Goal: Task Accomplishment & Management: Manage account settings

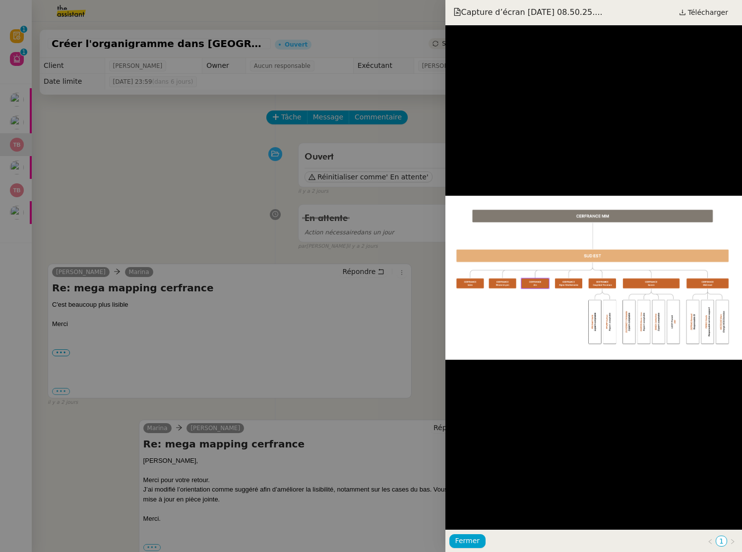
scroll to position [680, 0]
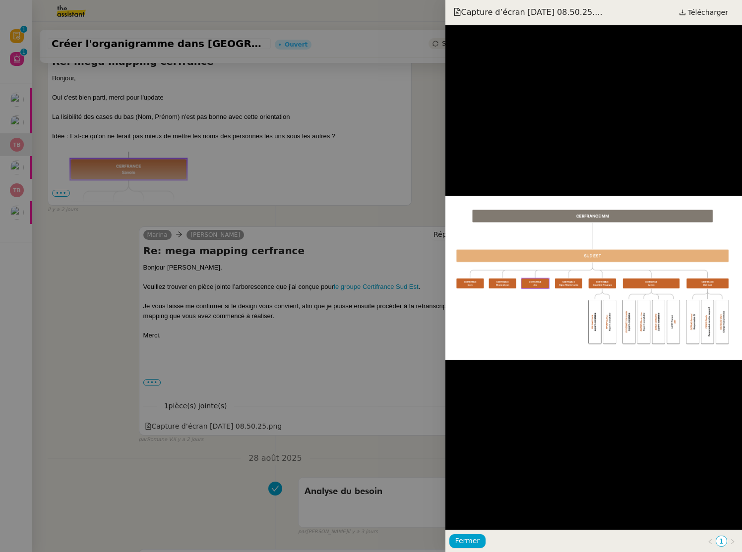
click at [315, 156] on div at bounding box center [371, 276] width 742 height 552
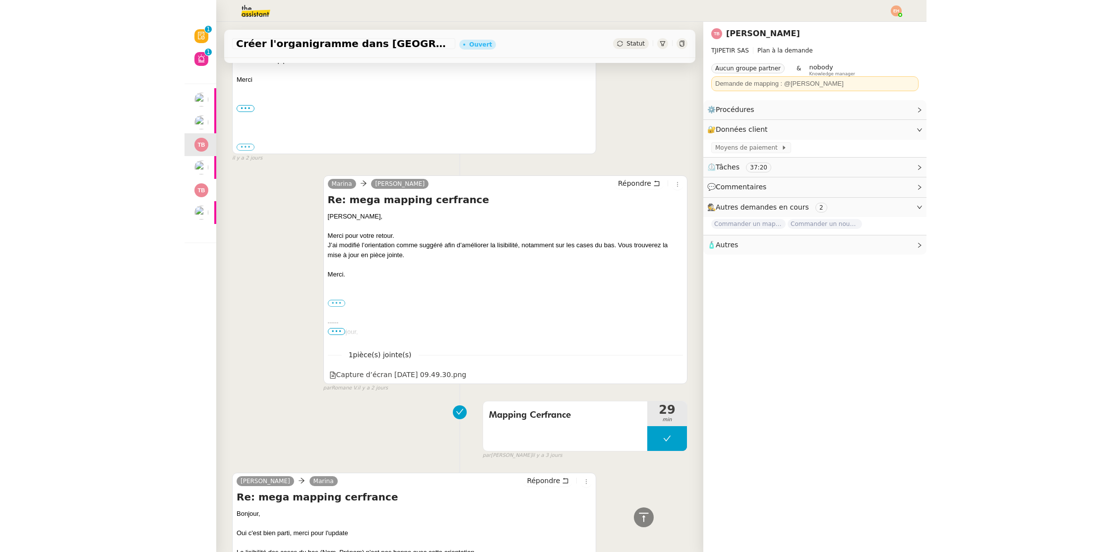
scroll to position [0, 0]
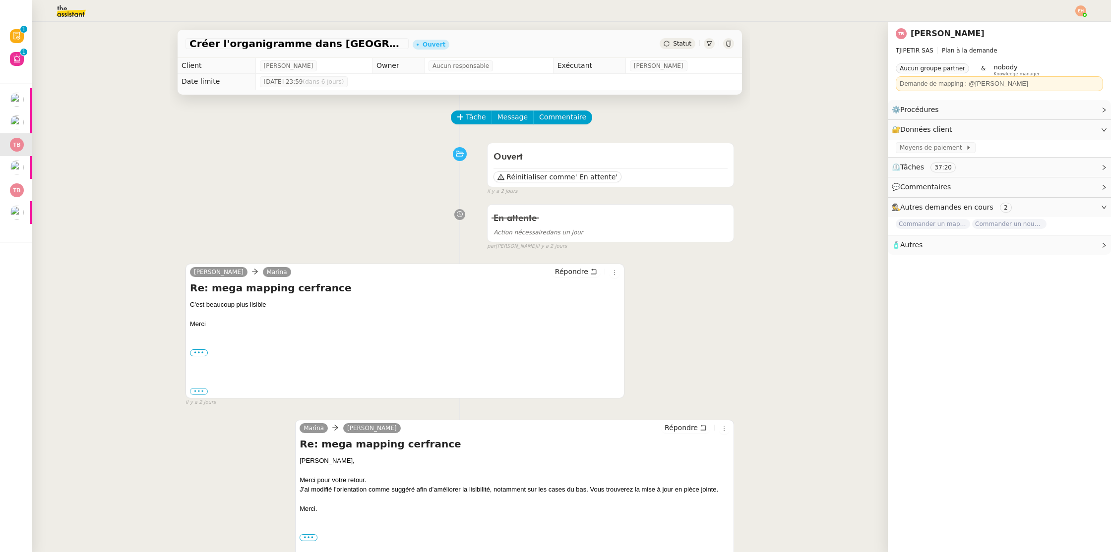
click at [298, 291] on h4 "Re: mega mapping cerfrance" at bounding box center [405, 288] width 430 height 14
drag, startPoint x: 298, startPoint y: 291, endPoint x: 303, endPoint y: 287, distance: 6.7
click at [298, 291] on h4 "Re: mega mapping cerfrance" at bounding box center [405, 288] width 430 height 14
copy h4 "cerfrance"
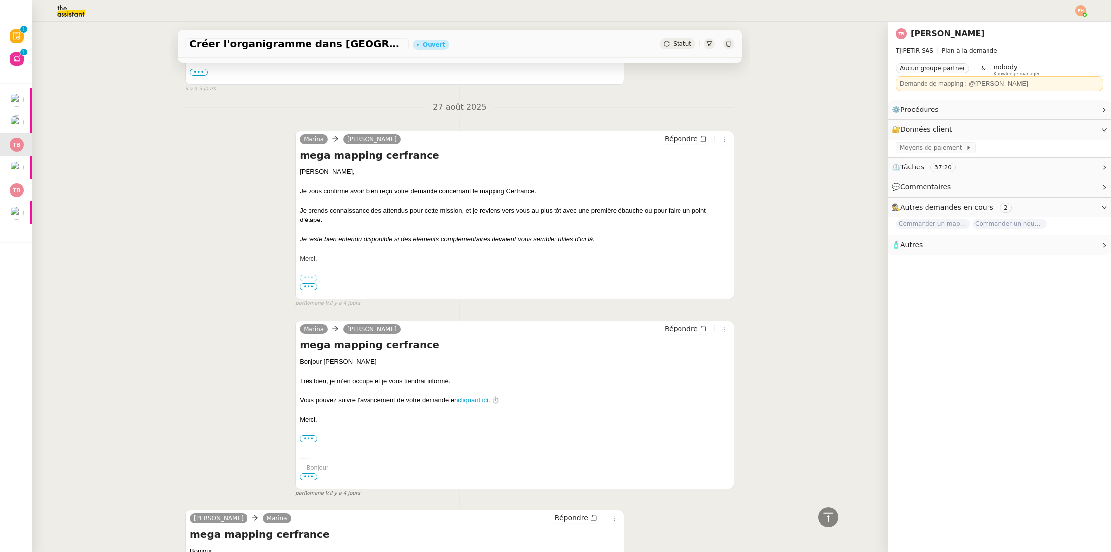
scroll to position [1739, 0]
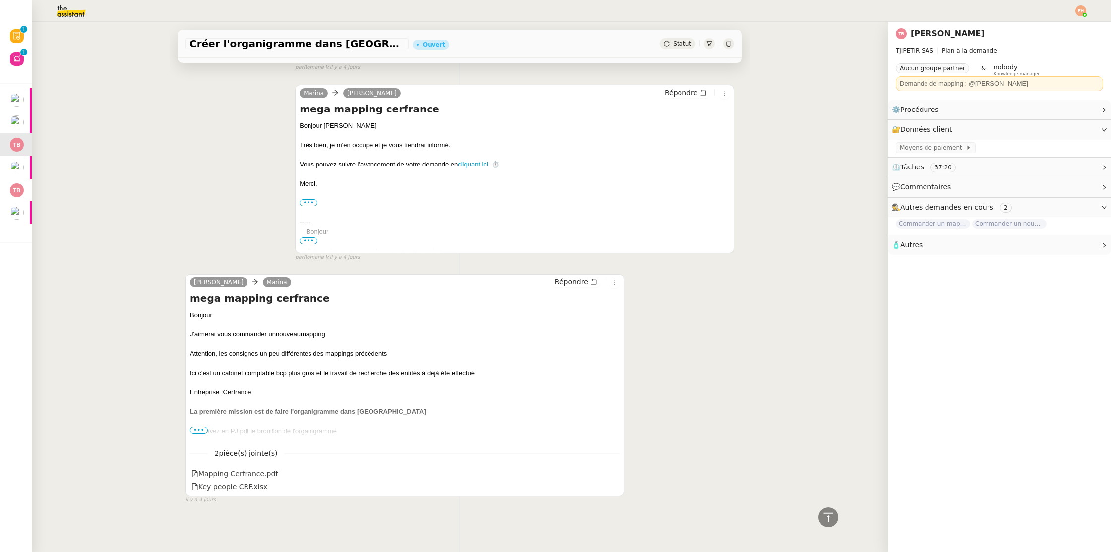
click at [262, 466] on div "2 pièce(s) jointe(s) Mapping Cerfrance.pdf Key people CRF.xlsx" at bounding box center [405, 467] width 430 height 54
click at [263, 473] on div "Mapping Cerfrance.pdf" at bounding box center [234, 474] width 86 height 11
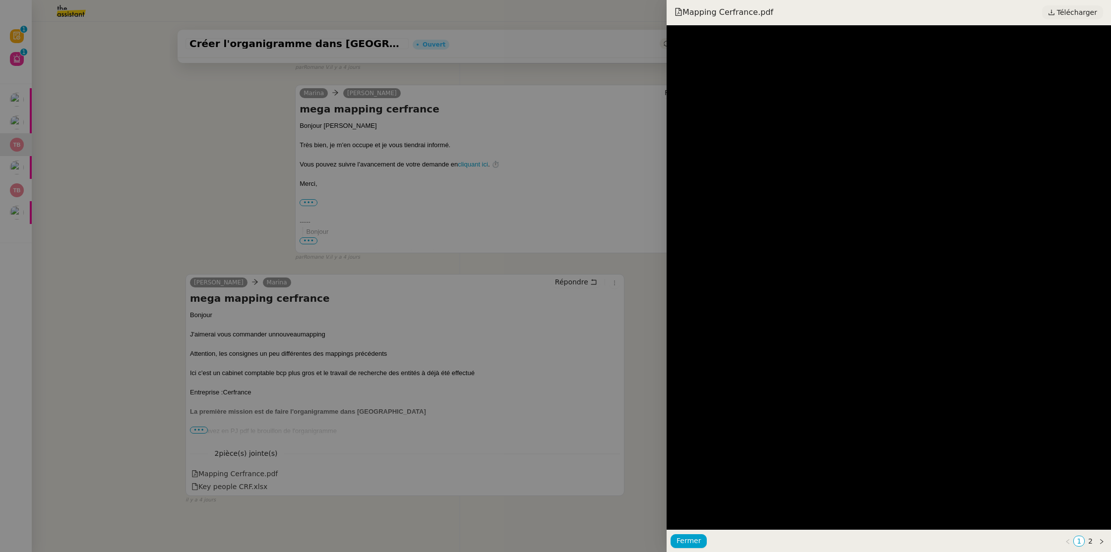
click at [741, 12] on span "Télécharger" at bounding box center [1077, 12] width 40 height 13
click at [274, 162] on div at bounding box center [555, 276] width 1111 height 552
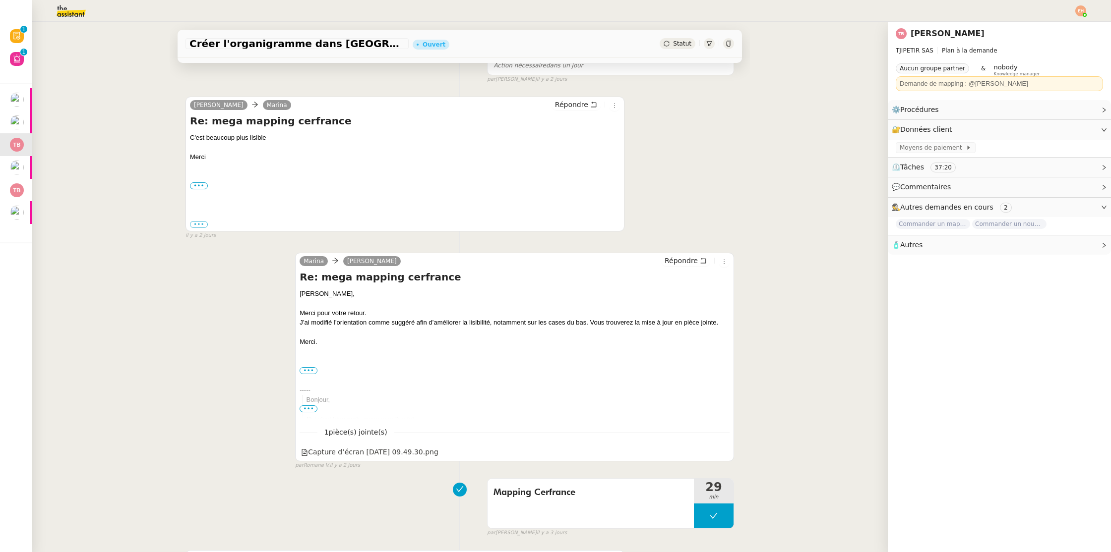
scroll to position [0, 0]
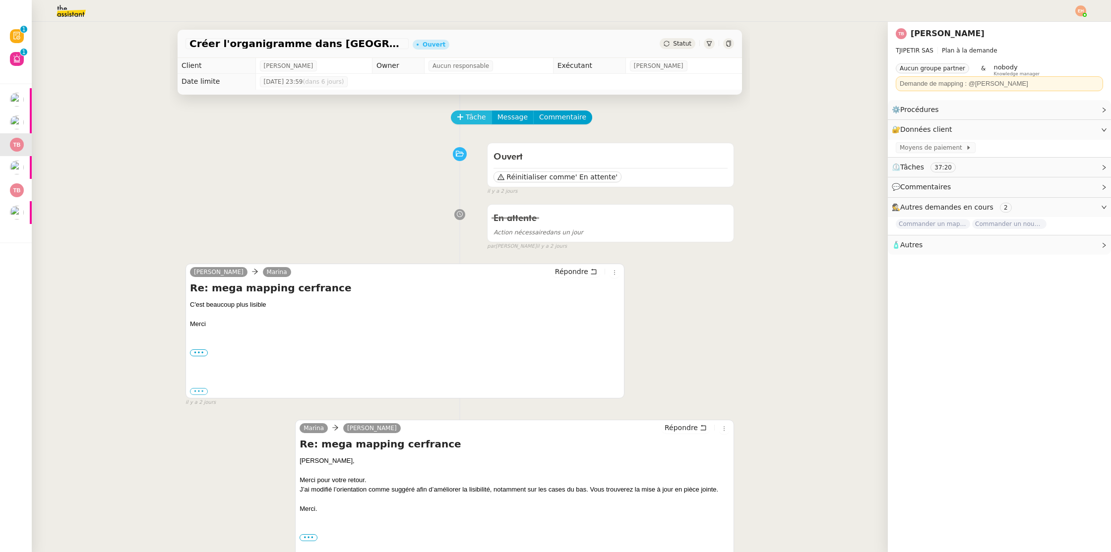
click at [462, 114] on icon at bounding box center [460, 117] width 7 height 7
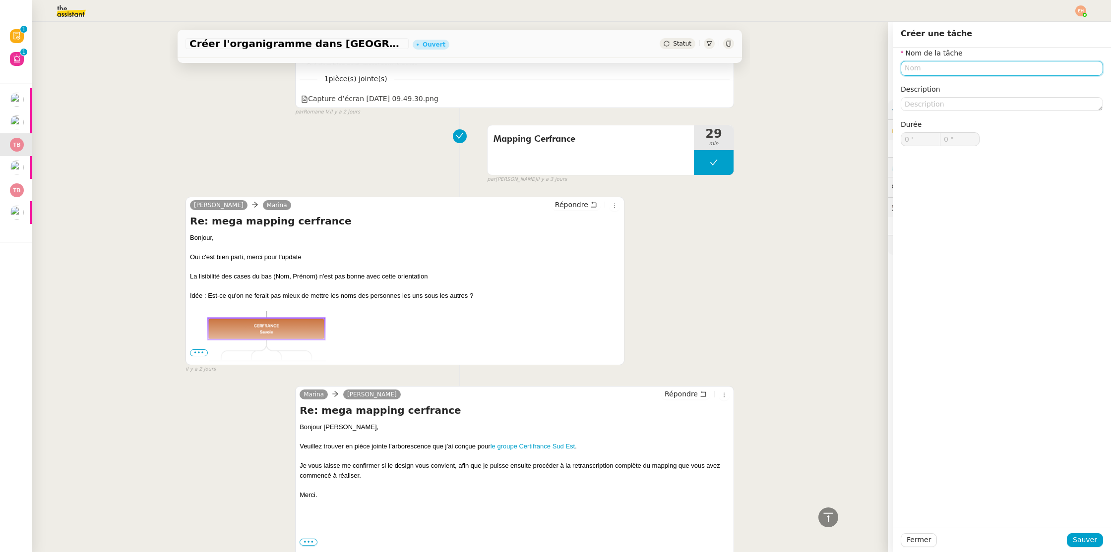
scroll to position [518, 0]
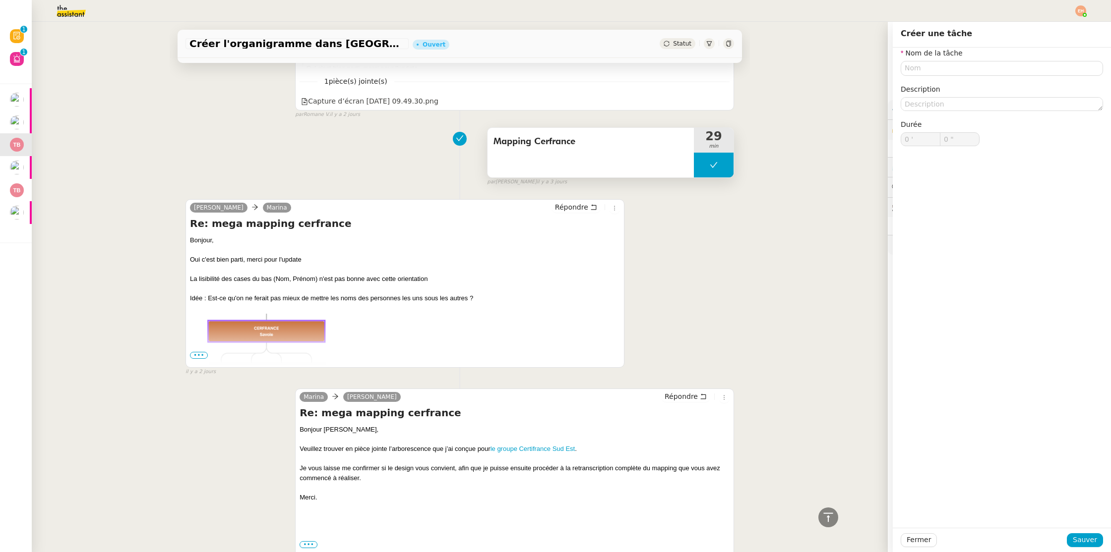
click at [588, 171] on div "Mapping Cerfrance" at bounding box center [590, 153] width 206 height 50
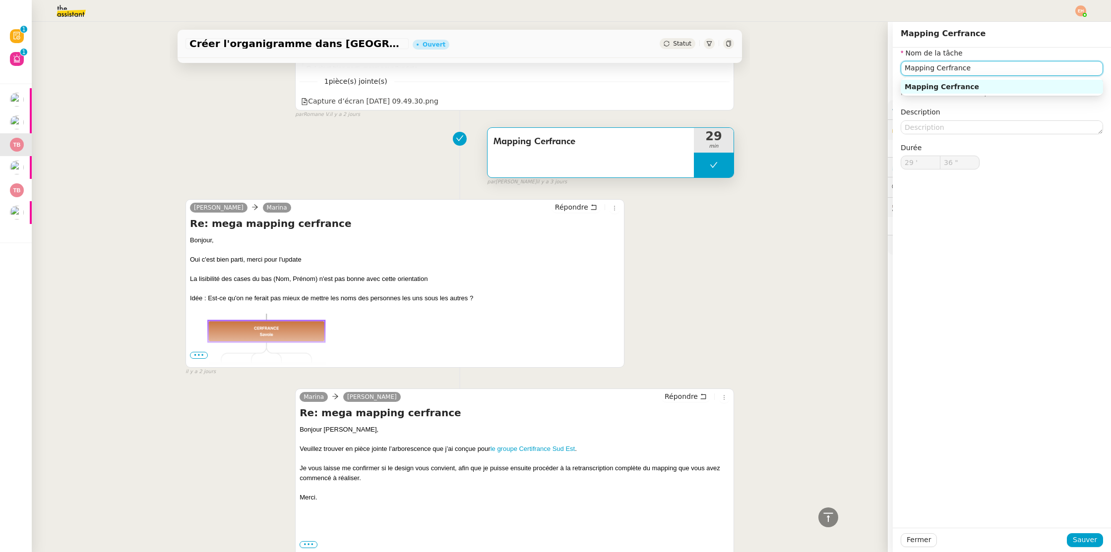
click at [741, 69] on input "Mapping Cerfrance" at bounding box center [1001, 68] width 202 height 14
drag, startPoint x: 973, startPoint y: 69, endPoint x: 967, endPoint y: 150, distance: 81.5
click at [741, 69] on input "Mapping Cerfrance" at bounding box center [1001, 68] width 202 height 14
drag, startPoint x: 903, startPoint y: 534, endPoint x: 885, endPoint y: 519, distance: 23.3
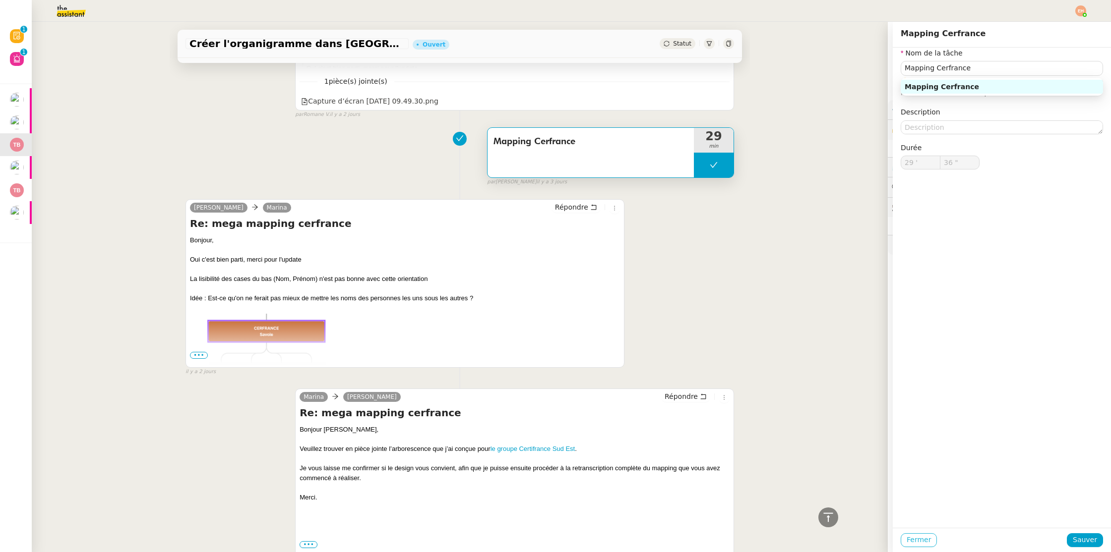
click at [741, 534] on div "Fermer Sauver" at bounding box center [1001, 541] width 202 height 14
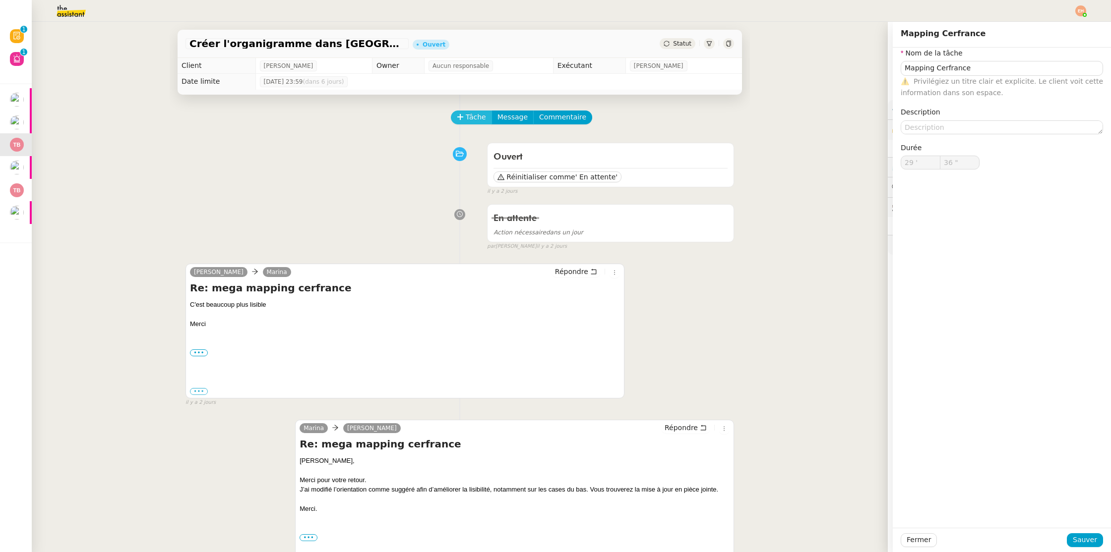
drag, startPoint x: 444, startPoint y: 112, endPoint x: 462, endPoint y: 112, distance: 17.9
click at [444, 112] on div "Tâche Message Commentaire" at bounding box center [459, 123] width 548 height 24
drag, startPoint x: 467, startPoint y: 112, endPoint x: 543, endPoint y: 117, distance: 76.5
click at [467, 112] on span "Tâche" at bounding box center [476, 117] width 20 height 11
paste input "Mapping Cerfrance"
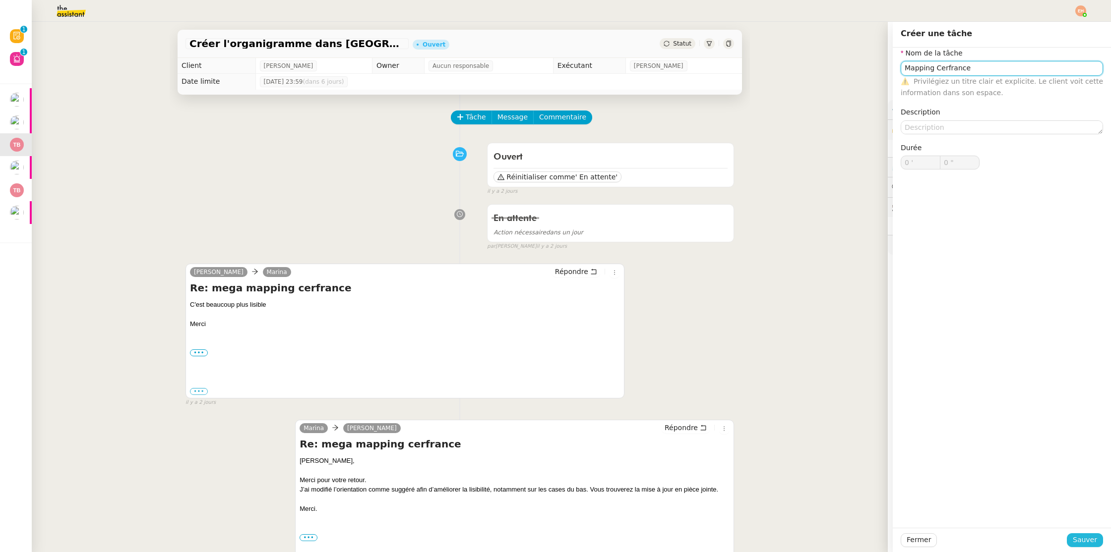
type input "Mapping Cerfrance"
click at [741, 542] on span "Sauver" at bounding box center [1085, 540] width 24 height 11
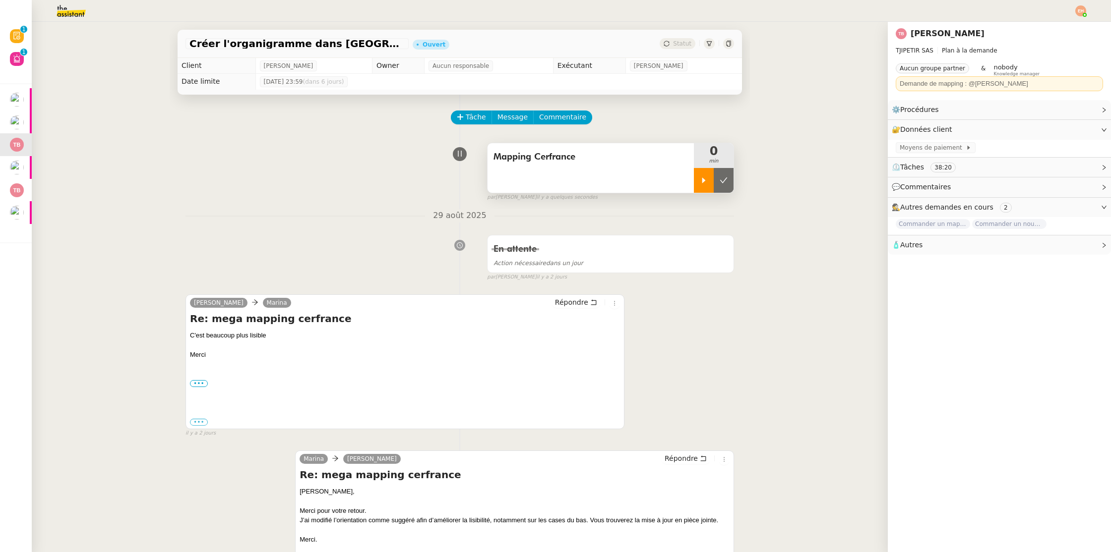
click at [704, 182] on icon at bounding box center [704, 181] width 8 height 8
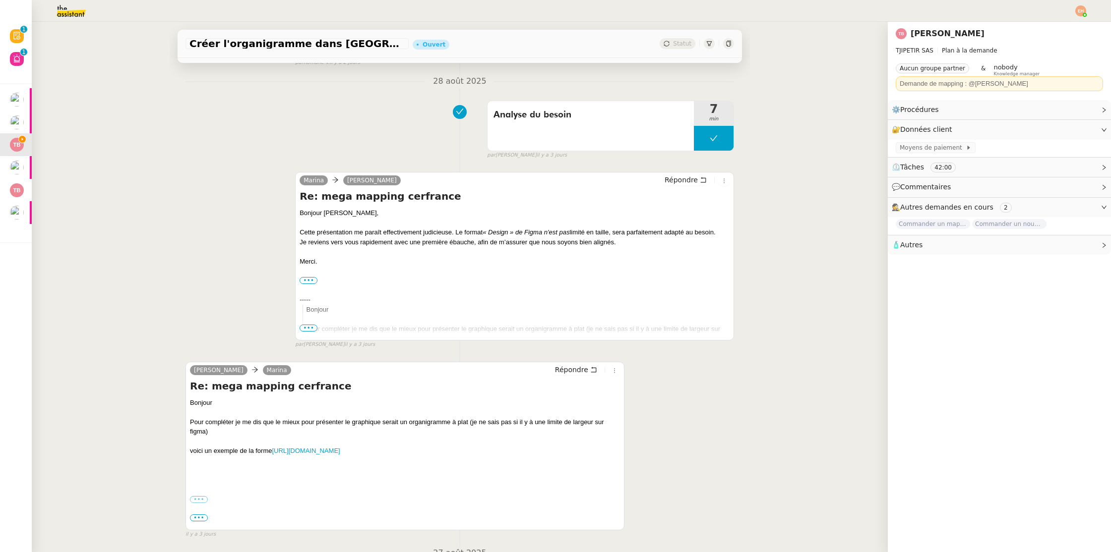
scroll to position [1770, 0]
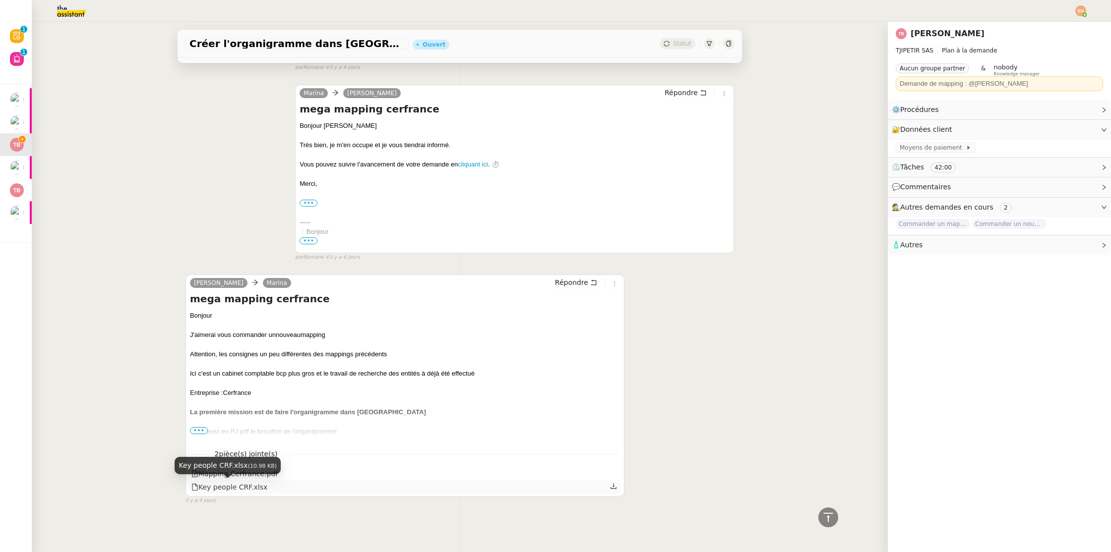
click at [251, 486] on div "Key people CRF.xlsx" at bounding box center [229, 487] width 76 height 11
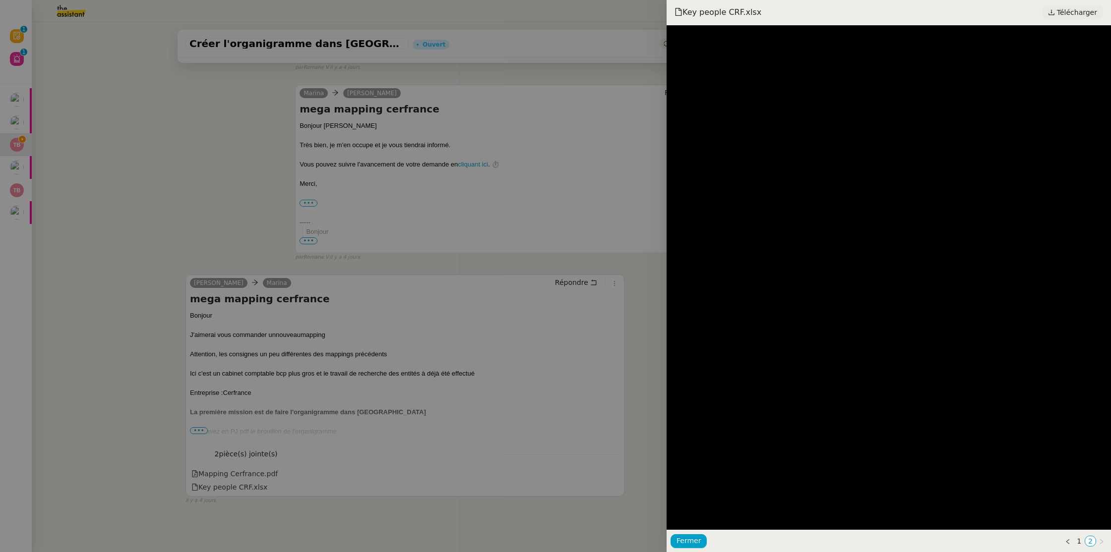
click at [741, 13] on icon at bounding box center [1051, 12] width 7 height 7
click at [445, 227] on div at bounding box center [555, 276] width 1111 height 552
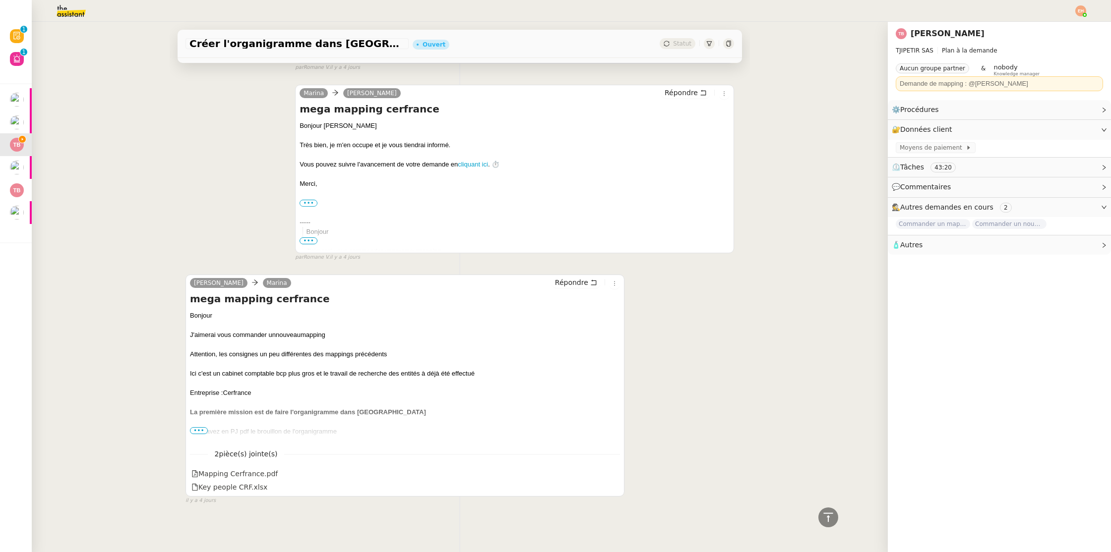
click at [195, 424] on div "La première mission est de faire l'organigramme dans Figma Vous avez en PJ pdf …" at bounding box center [405, 466] width 430 height 116
click at [196, 430] on span "•••" at bounding box center [199, 430] width 18 height 7
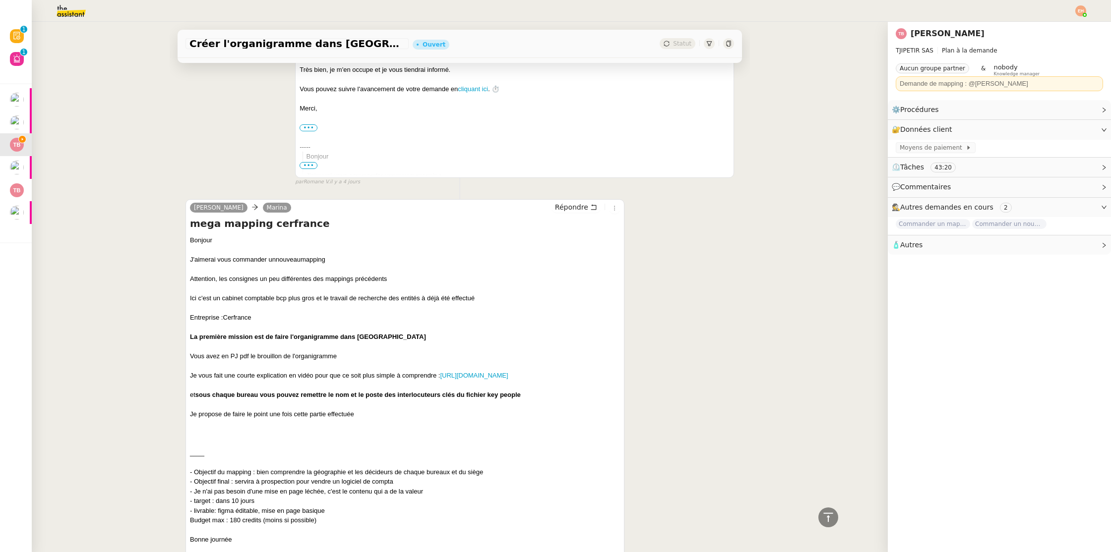
scroll to position [1851, 0]
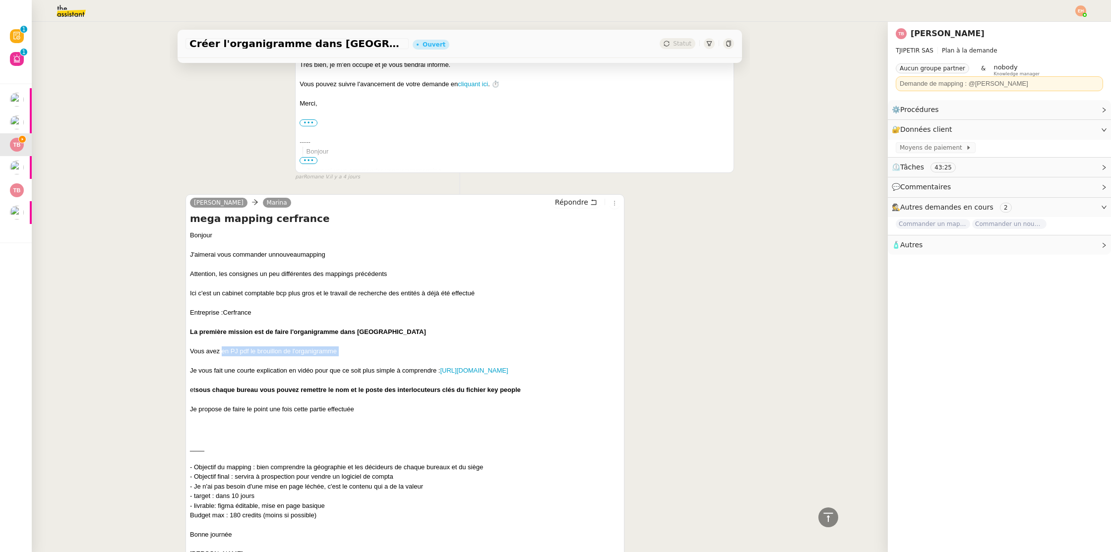
drag, startPoint x: 232, startPoint y: 354, endPoint x: 358, endPoint y: 361, distance: 127.2
click at [358, 361] on div "La première mission est de faire l'organigramme dans Figma Vous avez en PJ pdf …" at bounding box center [405, 385] width 430 height 116
drag, startPoint x: 208, startPoint y: 373, endPoint x: 349, endPoint y: 372, distance: 140.8
click at [349, 372] on div "La première mission est de faire l'organigramme dans Figma Vous avez en PJ pdf …" at bounding box center [405, 385] width 430 height 116
drag, startPoint x: 522, startPoint y: 377, endPoint x: 515, endPoint y: 378, distance: 7.0
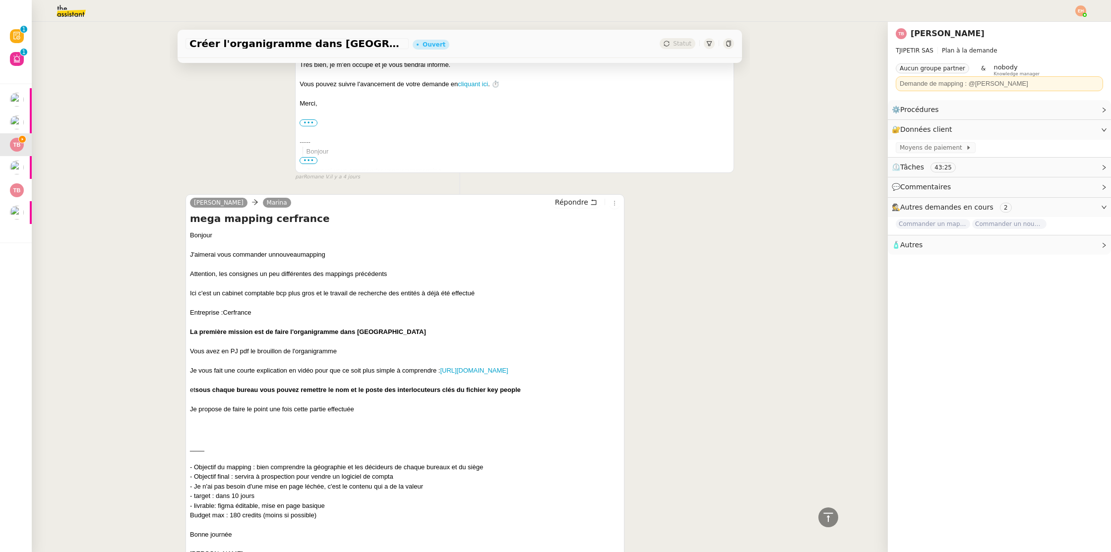
click at [520, 377] on div "La première mission est de faire l'organigramme dans Figma Vous avez en PJ pdf …" at bounding box center [405, 385] width 430 height 116
drag, startPoint x: 468, startPoint y: 374, endPoint x: 482, endPoint y: 371, distance: 14.6
click at [482, 371] on div "La première mission est de faire l'organigramme dans Figma Vous avez en PJ pdf …" at bounding box center [405, 385] width 430 height 116
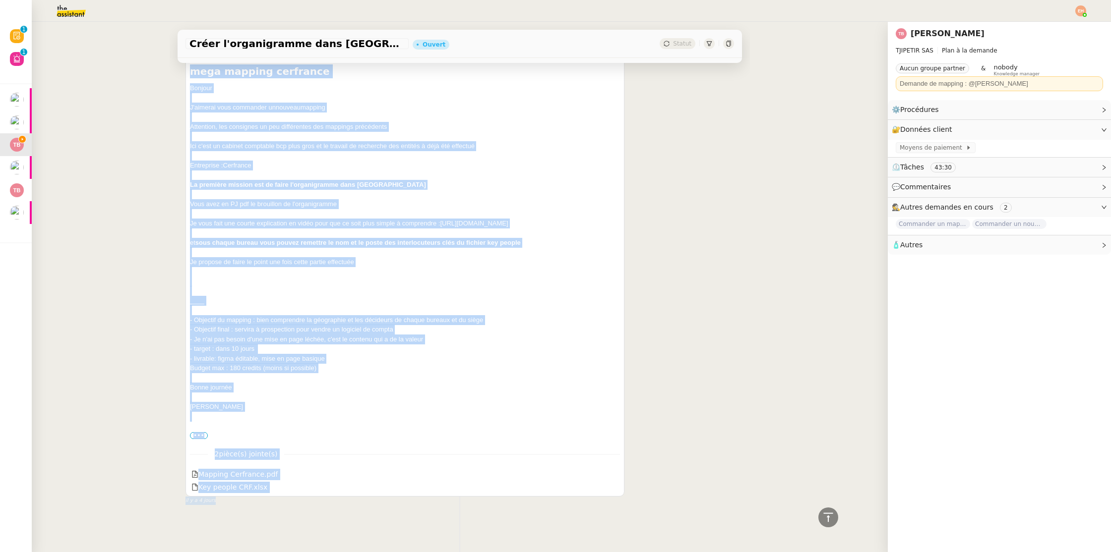
scroll to position [2009, 0]
drag, startPoint x: 191, startPoint y: 224, endPoint x: 313, endPoint y: 404, distance: 218.1
click at [313, 404] on div "mega mapping cerfrance Bonjour J'aimerai vous commander un nouveau mapping Atte…" at bounding box center [405, 252] width 430 height 376
copy div "lore ipsumdo sitametco Adipisc E'seddoei temp incididun ut laboree dolorem Aliq…"
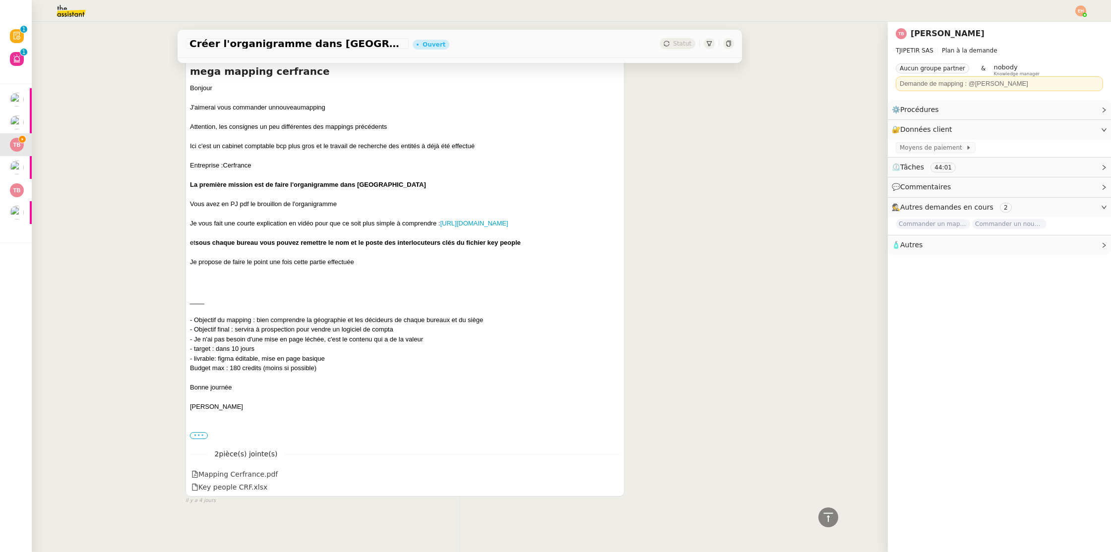
click at [200, 435] on label "•••" at bounding box center [199, 435] width 18 height 7
click at [0, 0] on input "•••" at bounding box center [0, 0] width 0 height 0
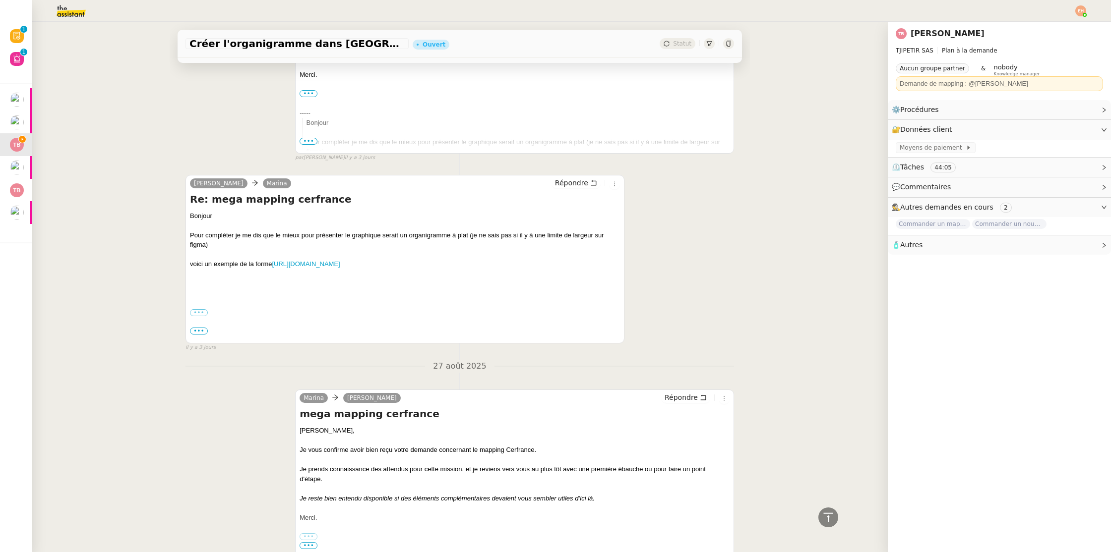
scroll to position [1248, 0]
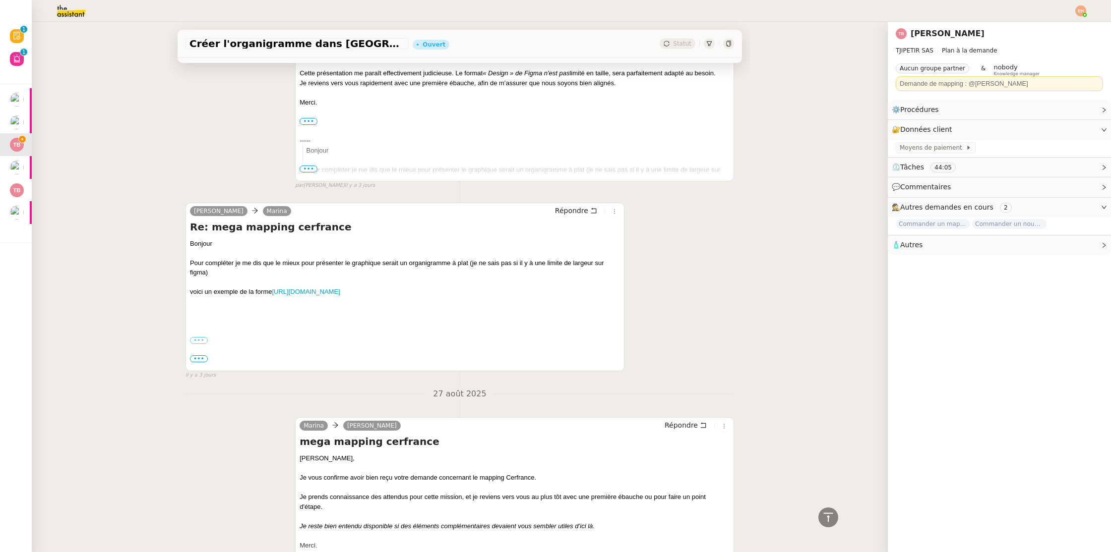
click at [197, 357] on span "•••" at bounding box center [199, 359] width 18 height 7
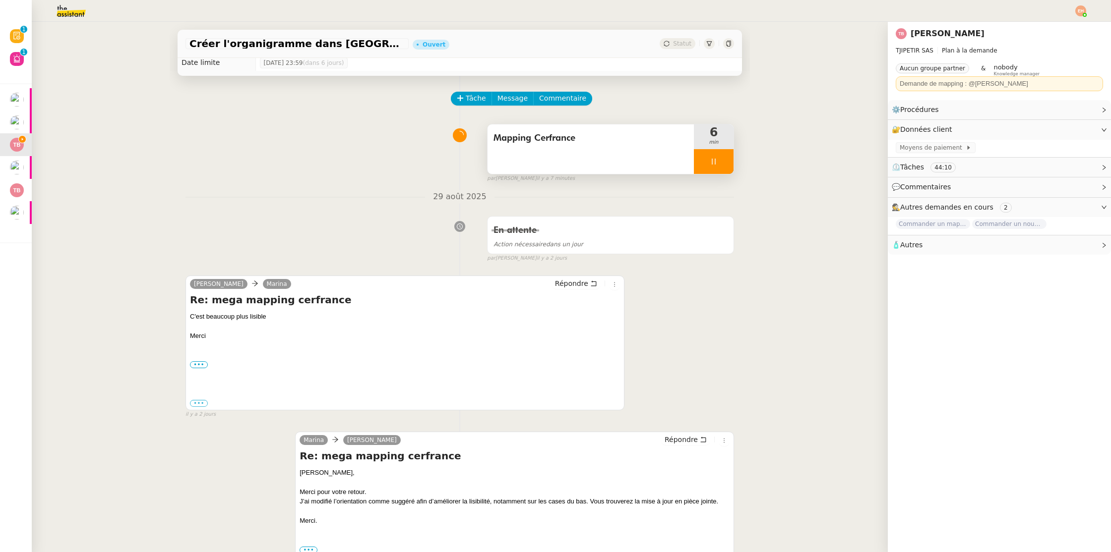
scroll to position [0, 0]
